Goal: Transaction & Acquisition: Purchase product/service

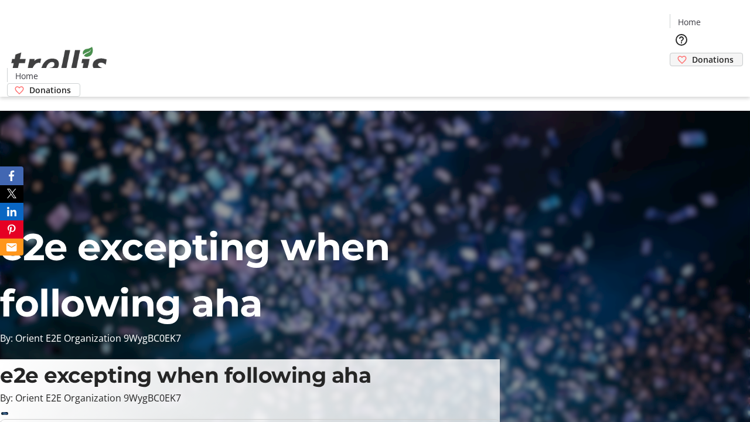
click at [692, 53] on span "Donations" at bounding box center [713, 59] width 42 height 12
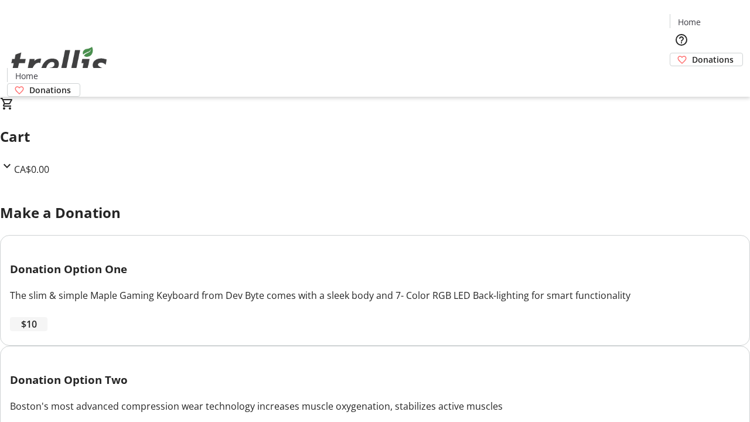
click at [37, 331] on span "$10" at bounding box center [29, 324] width 16 height 14
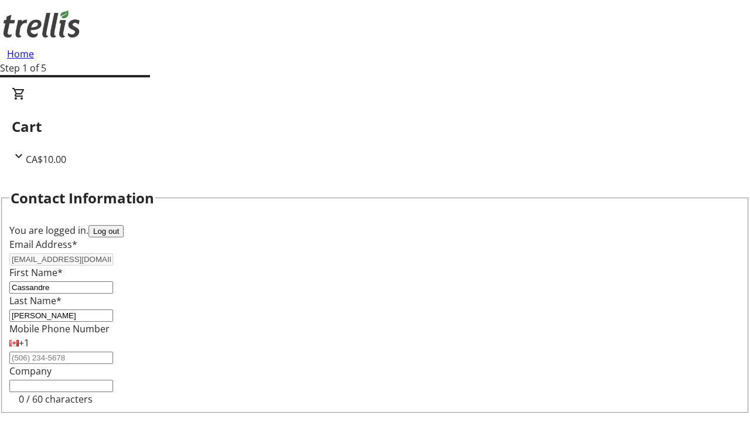
select select "CA"
select select "BC"
type input "Kelowna"
type input "V1Y 0C2"
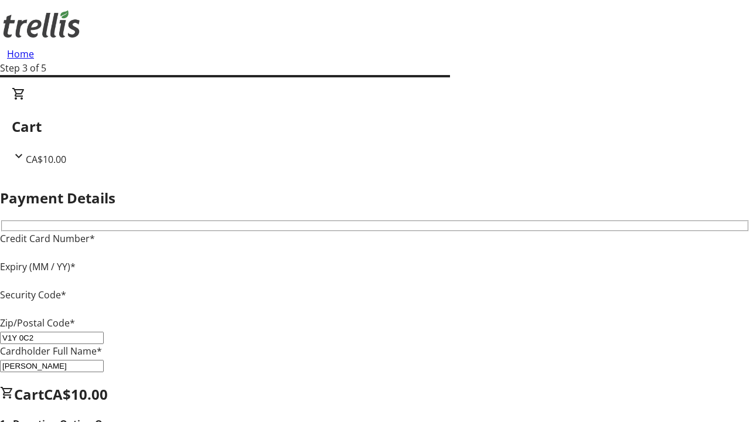
type input "V1Y 0C2"
